Goal: Task Accomplishment & Management: Complete application form

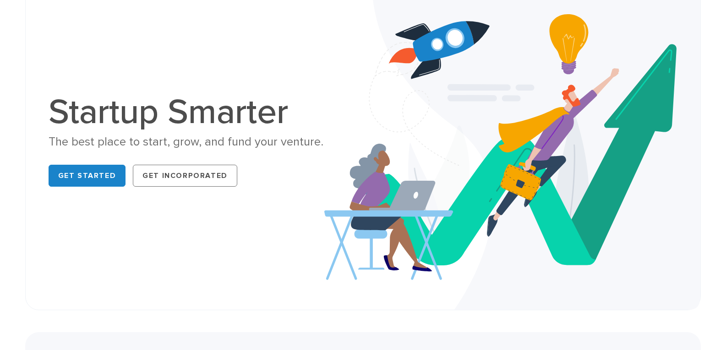
scroll to position [92, 0]
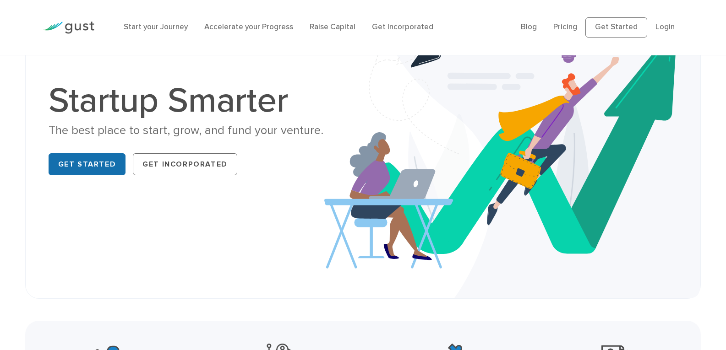
click at [103, 165] on link "Get Started" at bounding box center [87, 164] width 77 height 22
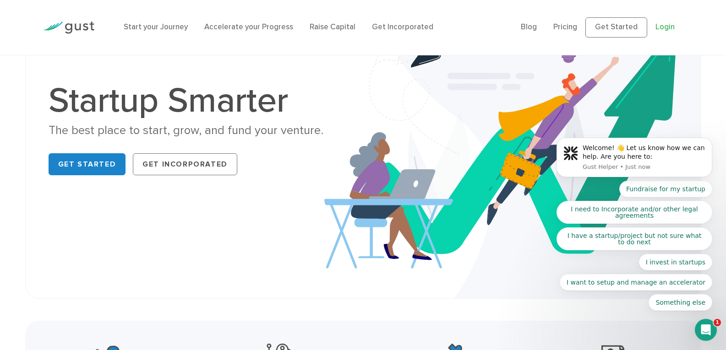
click at [660, 27] on body "Welcome! 👋 Let us know how we can help. Are you here to: Gust Helper • Just now…" at bounding box center [634, 160] width 176 height 324
click at [661, 26] on body "Welcome! 👋 Let us know how we can help. Are you here to: Gust Helper • Just now…" at bounding box center [634, 160] width 176 height 324
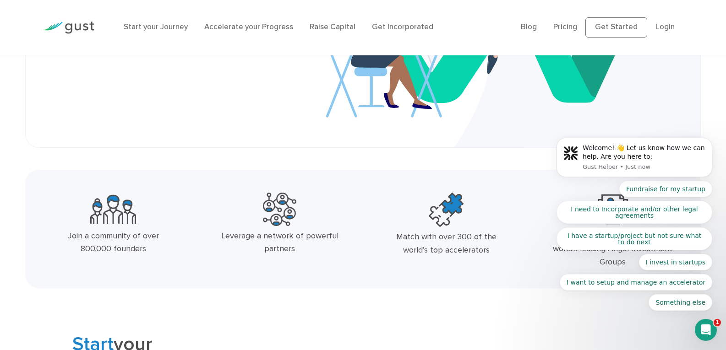
scroll to position [137, 0]
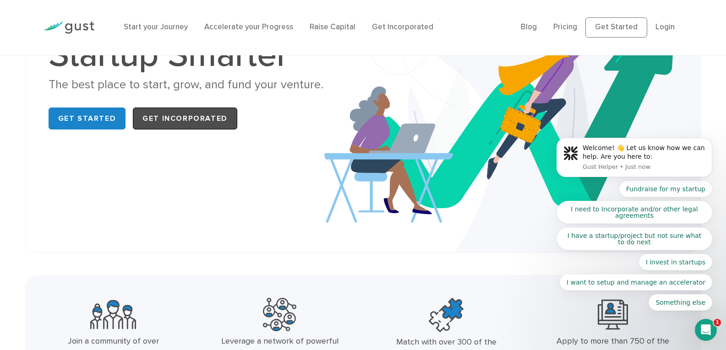
click at [170, 125] on link "Get Incorporated" at bounding box center [185, 119] width 104 height 22
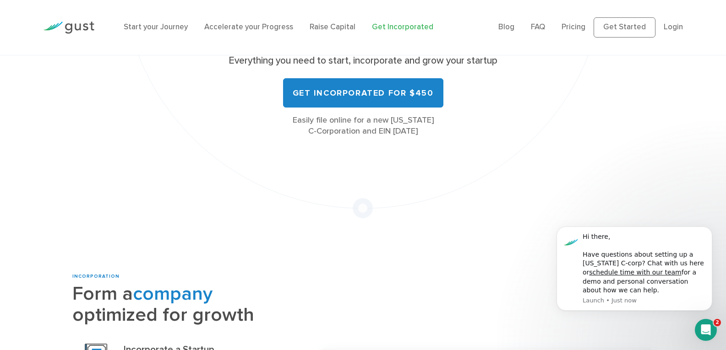
scroll to position [46, 0]
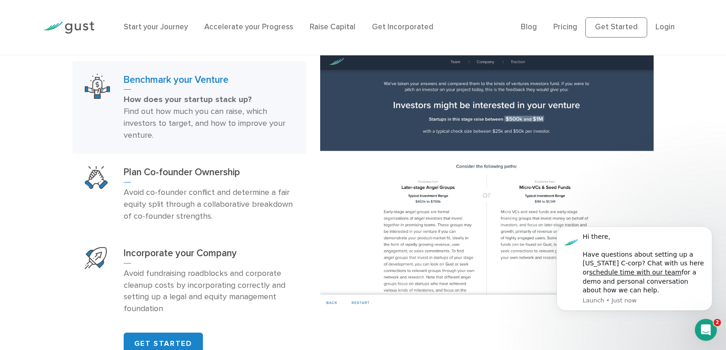
scroll to position [641, 0]
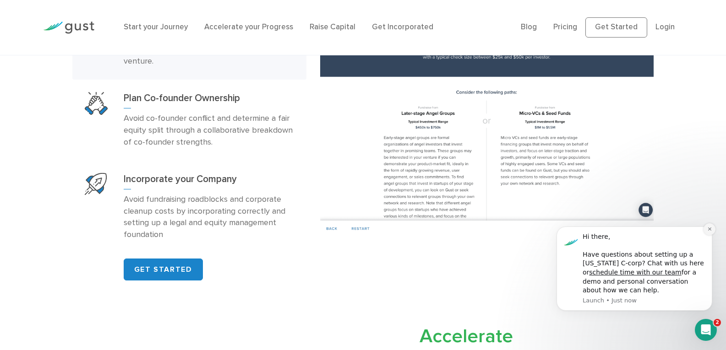
click at [709, 229] on icon "Dismiss notification" at bounding box center [709, 229] width 3 height 3
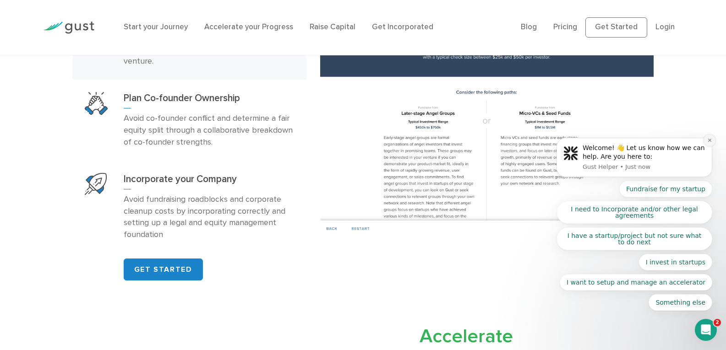
click at [708, 142] on icon "Dismiss notification" at bounding box center [709, 140] width 3 height 3
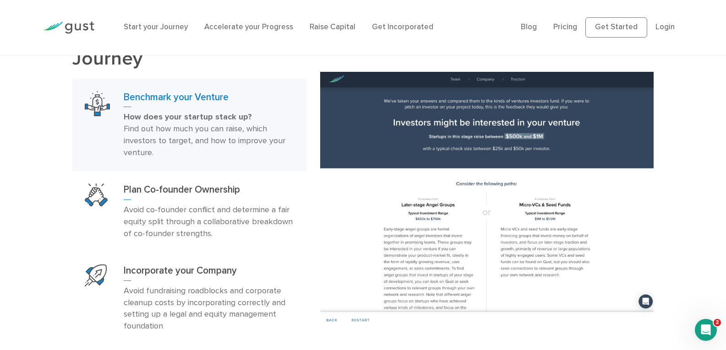
scroll to position [687, 0]
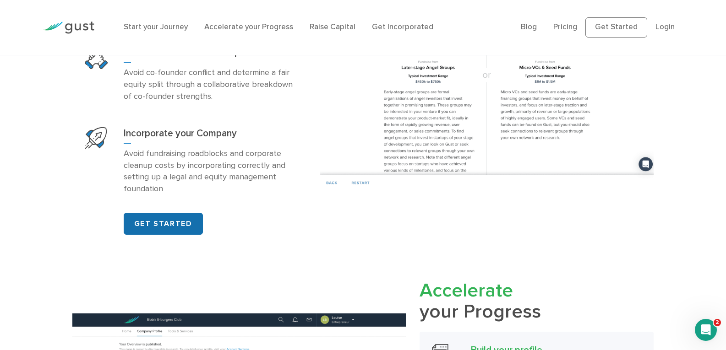
click at [175, 232] on link "GET STARTED" at bounding box center [163, 224] width 79 height 22
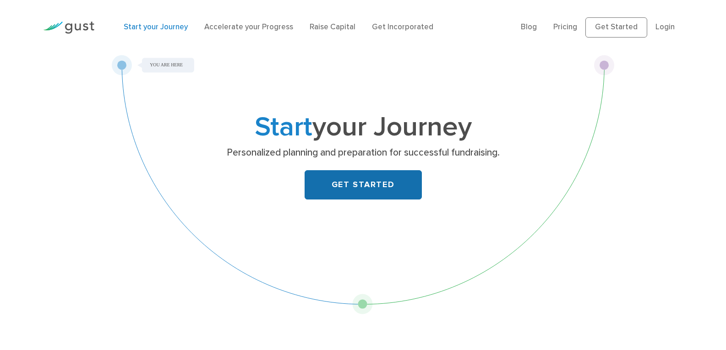
click at [362, 177] on link "GET STARTED" at bounding box center [363, 184] width 117 height 29
